Goal: Task Accomplishment & Management: Use online tool/utility

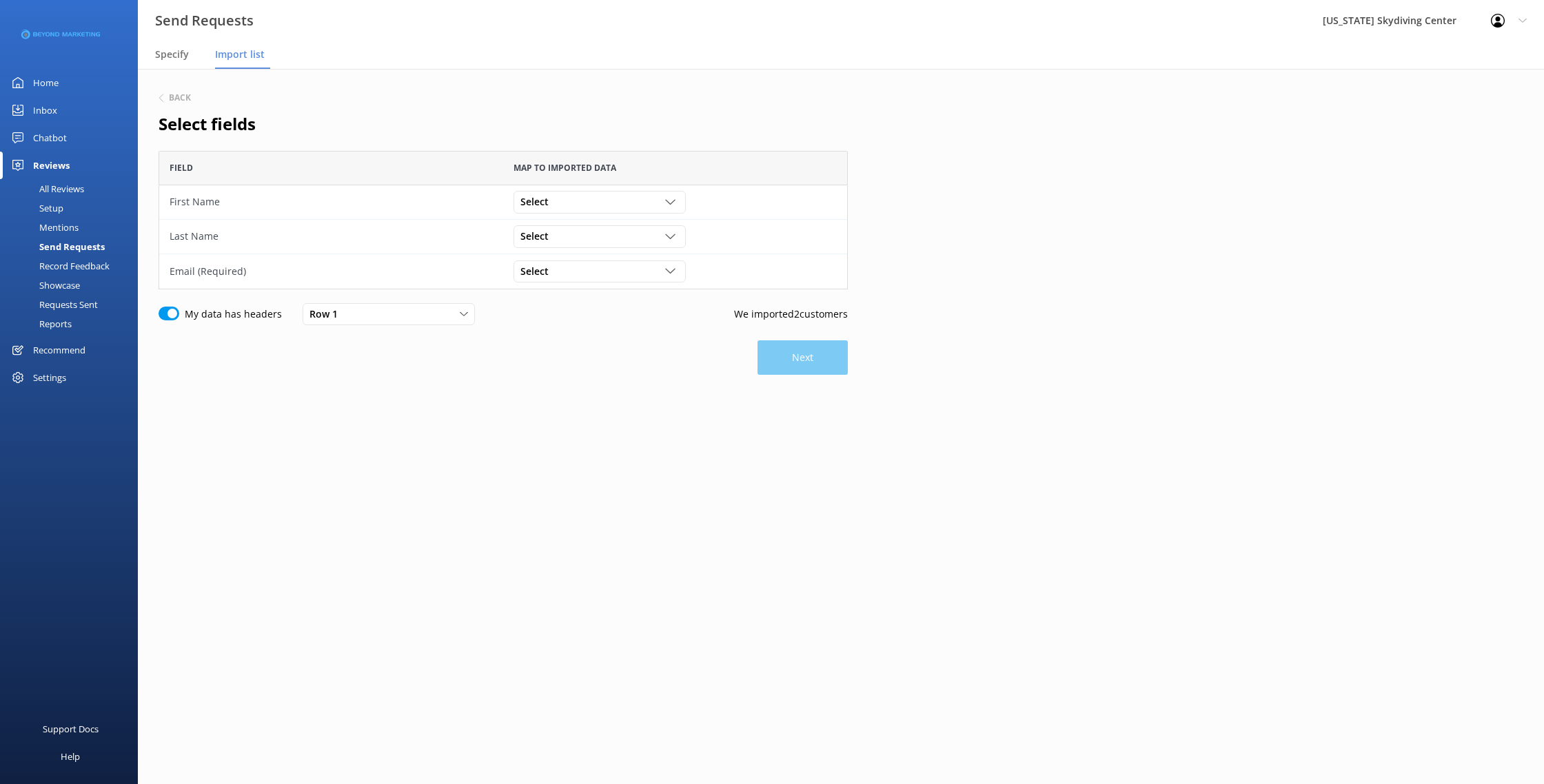
scroll to position [139, 690]
click at [635, 203] on div "Select" at bounding box center [600, 202] width 166 height 15
click at [608, 253] on link "First Name" at bounding box center [600, 258] width 170 height 28
click at [608, 234] on div "Select" at bounding box center [600, 236] width 166 height 15
click at [606, 321] on link "Last Name" at bounding box center [600, 320] width 170 height 28
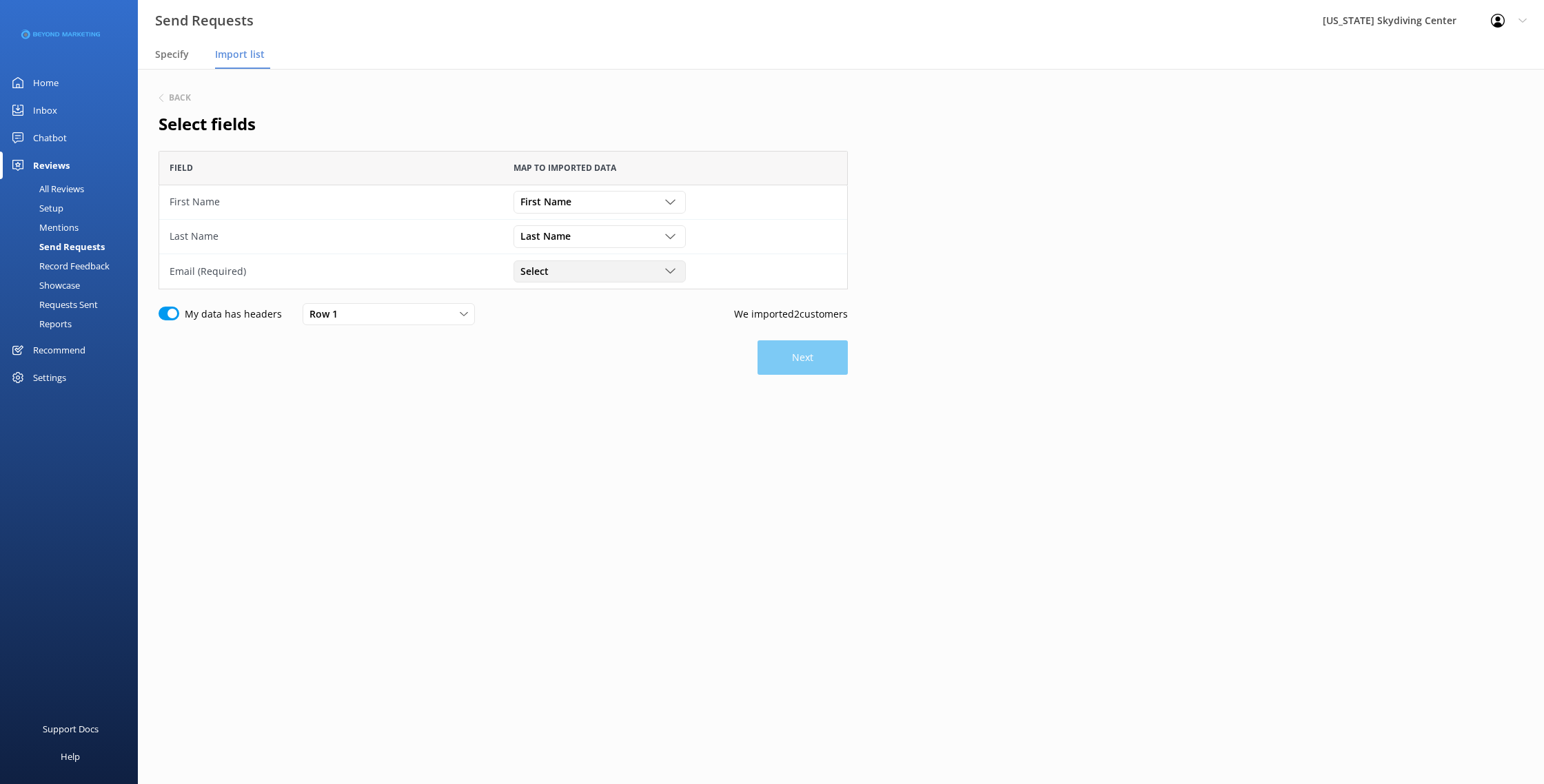
click at [607, 267] on div "Select" at bounding box center [600, 271] width 166 height 15
click at [592, 386] on link "Email" at bounding box center [600, 383] width 170 height 28
